Goal: Information Seeking & Learning: Learn about a topic

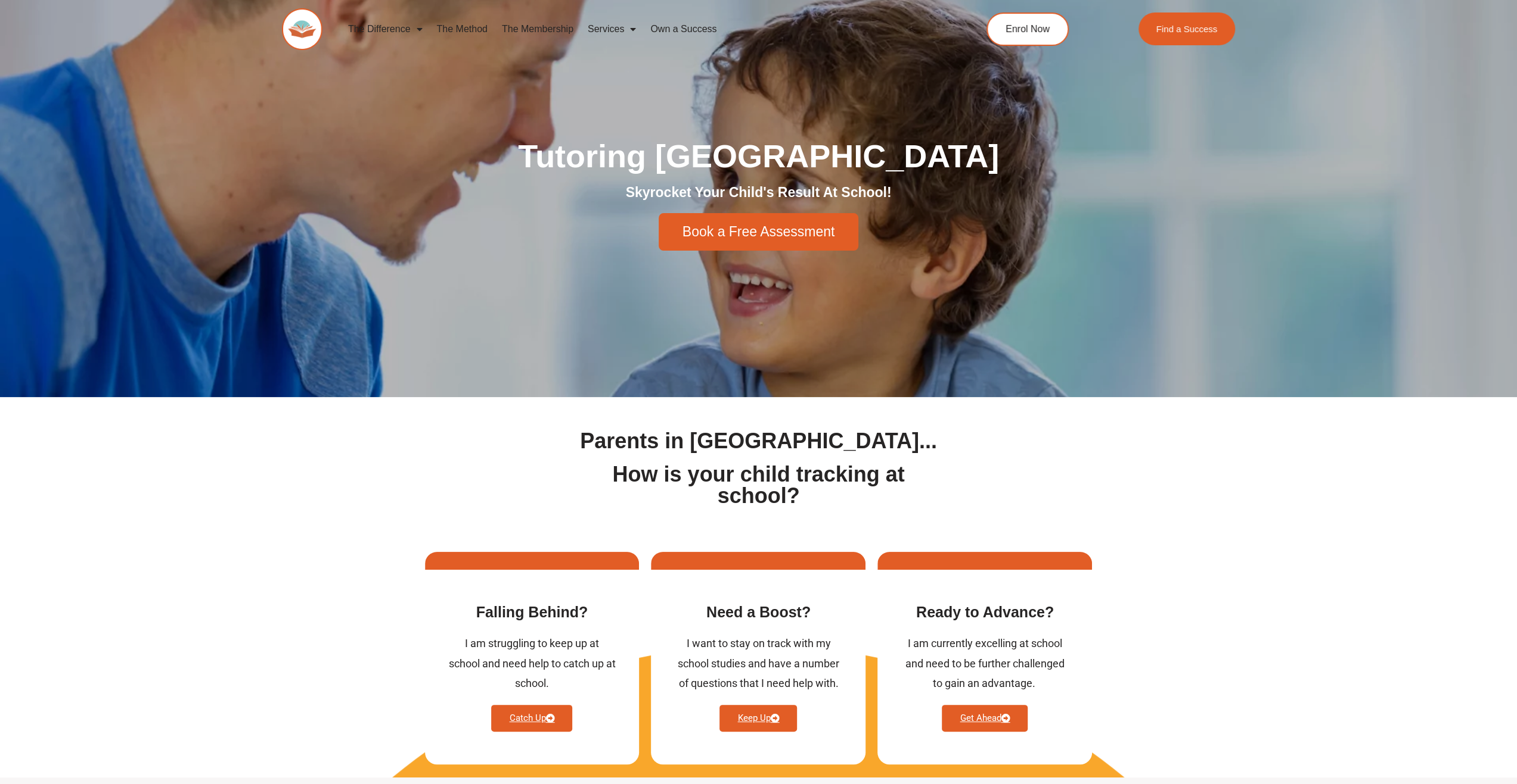
click at [469, 24] on link "The Method" at bounding box center [462, 29] width 65 height 28
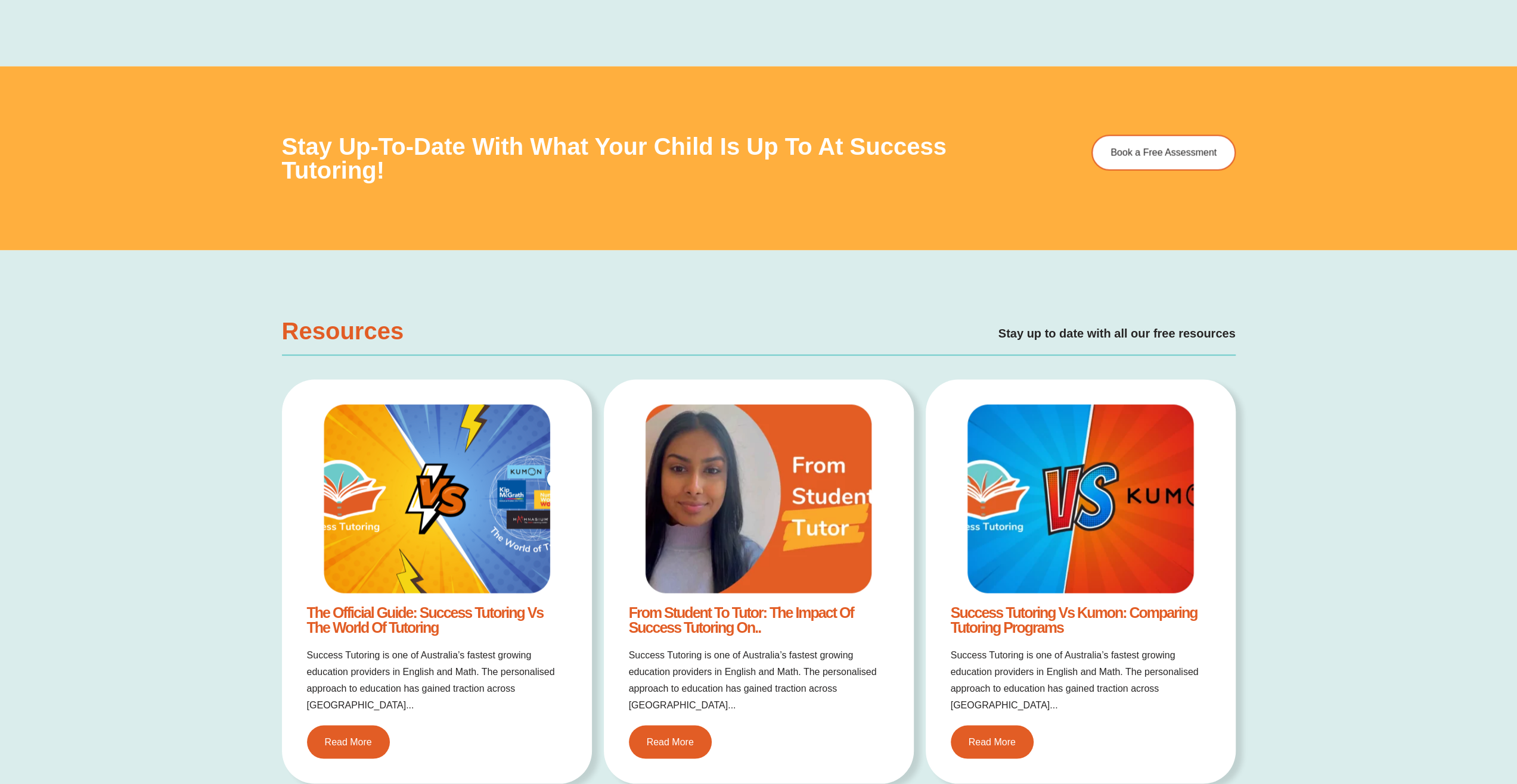
scroll to position [2084, 0]
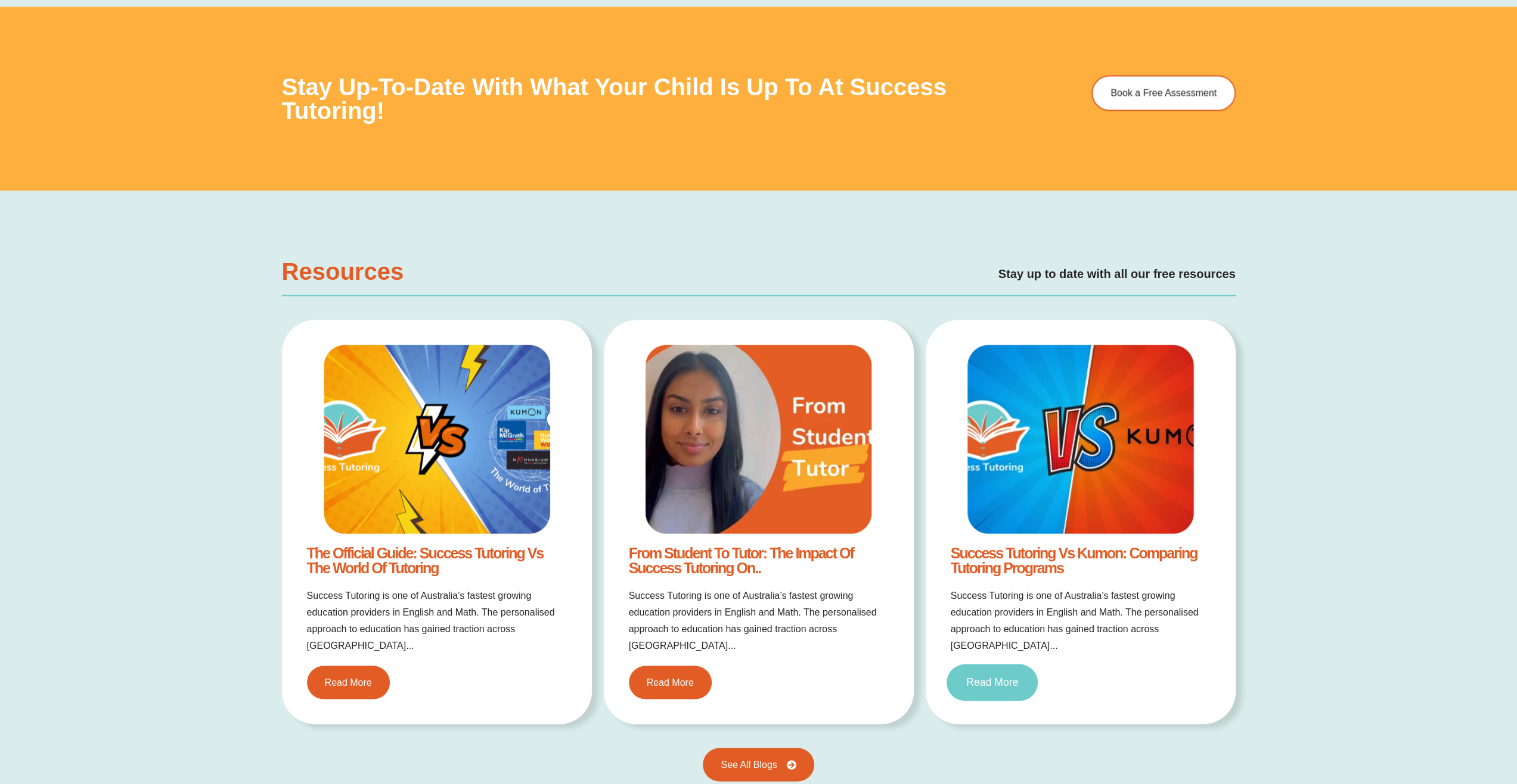
click at [1004, 677] on span "Read More" at bounding box center [992, 682] width 52 height 11
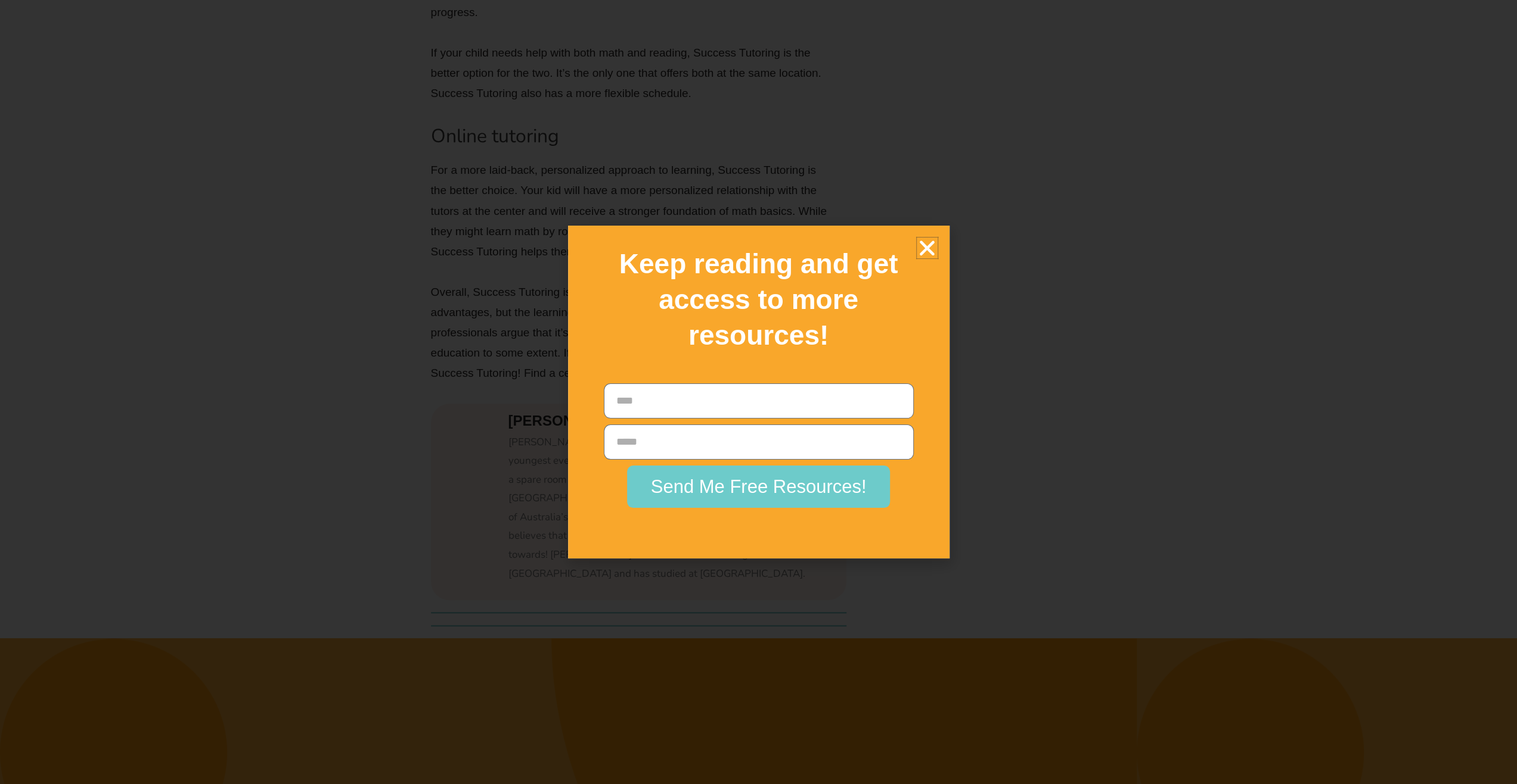
scroll to position [7297, 0]
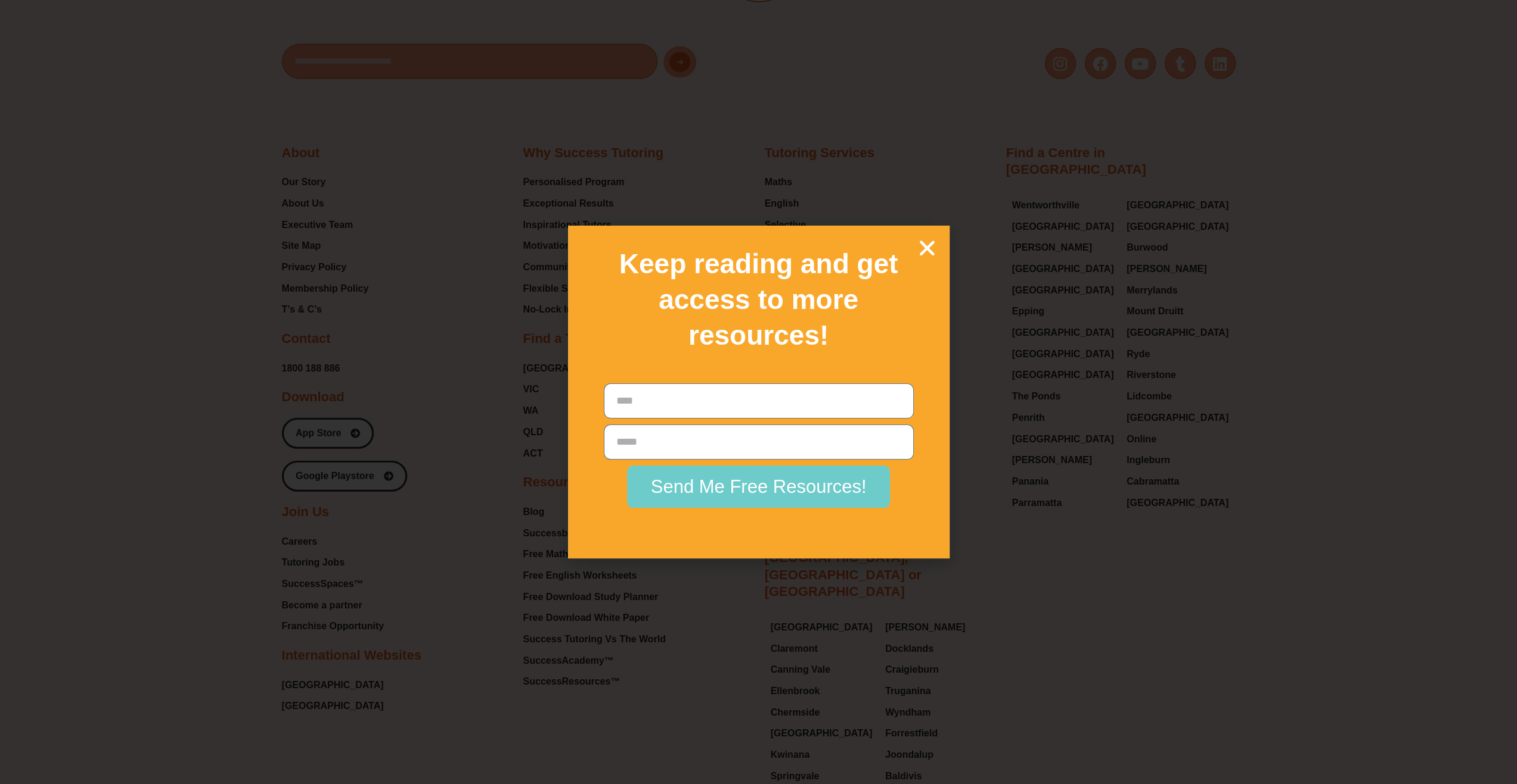
click at [936, 251] on icon "Close" at bounding box center [927, 248] width 20 height 20
